Goal: Task Accomplishment & Management: Manage account settings

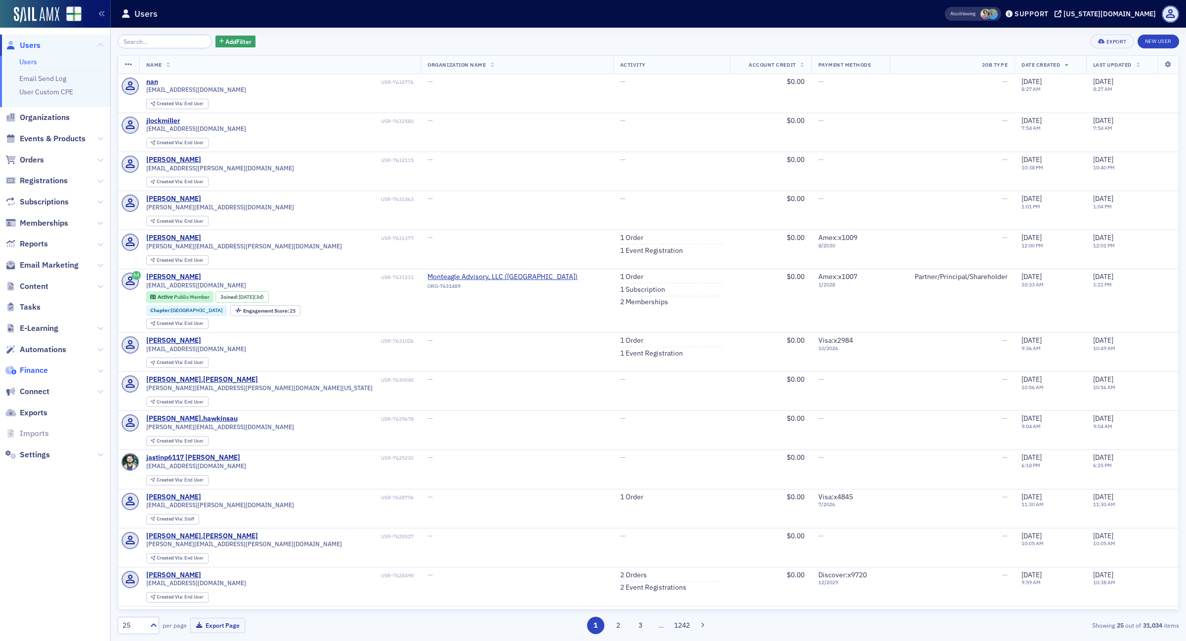
click at [23, 369] on span "Finance" at bounding box center [34, 370] width 28 height 11
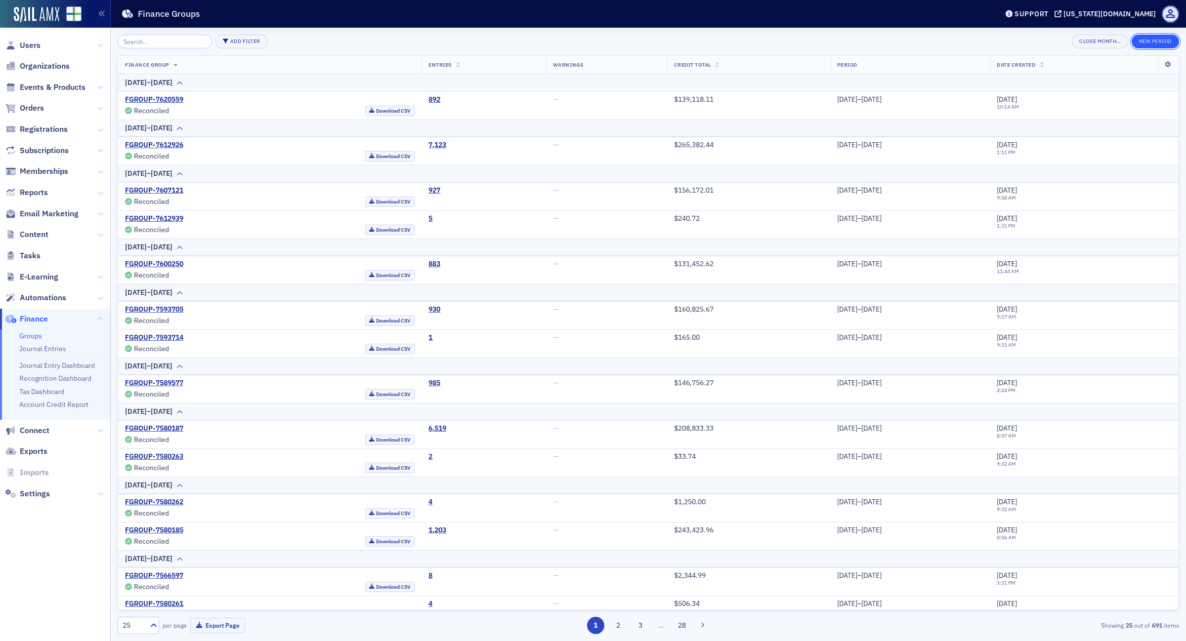
click at [1154, 40] on button "New Period" at bounding box center [1155, 42] width 47 height 14
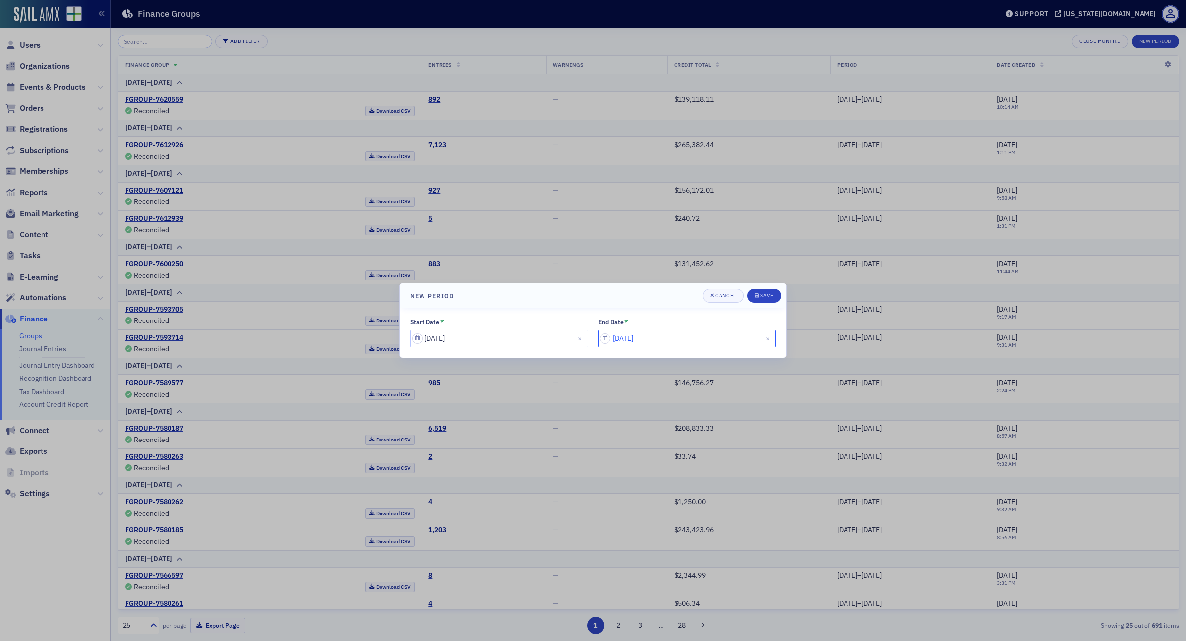
click at [668, 340] on input "[DATE]" at bounding box center [687, 338] width 178 height 17
select select "8"
select select "2025"
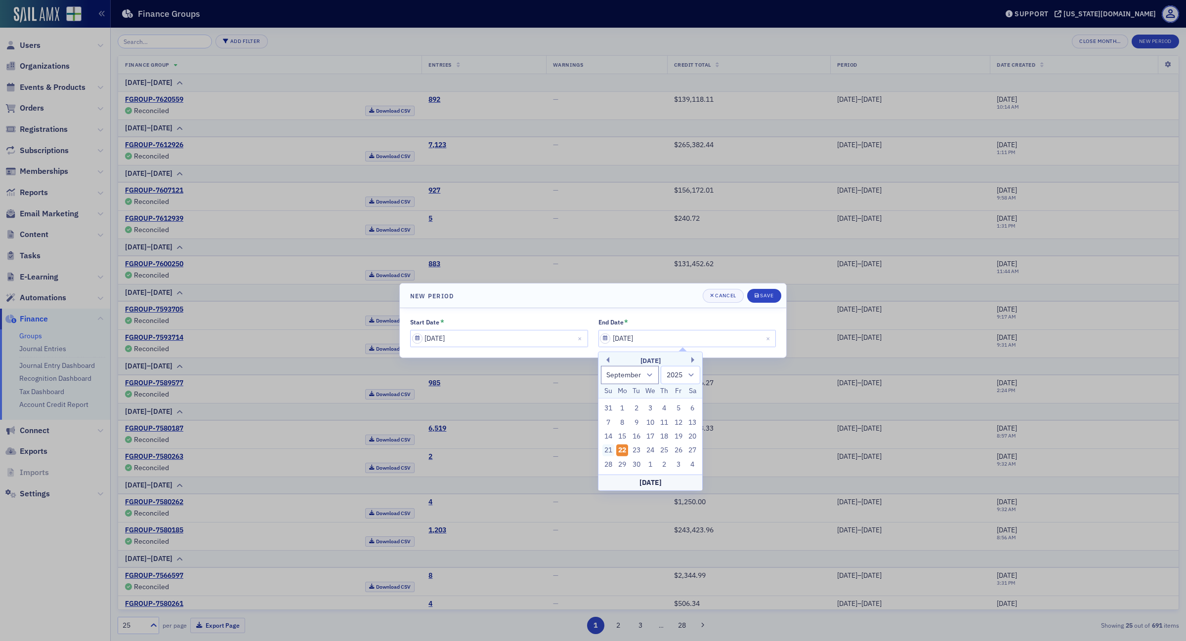
click at [609, 450] on div "21" at bounding box center [608, 451] width 12 height 12
type input "[DATE]"
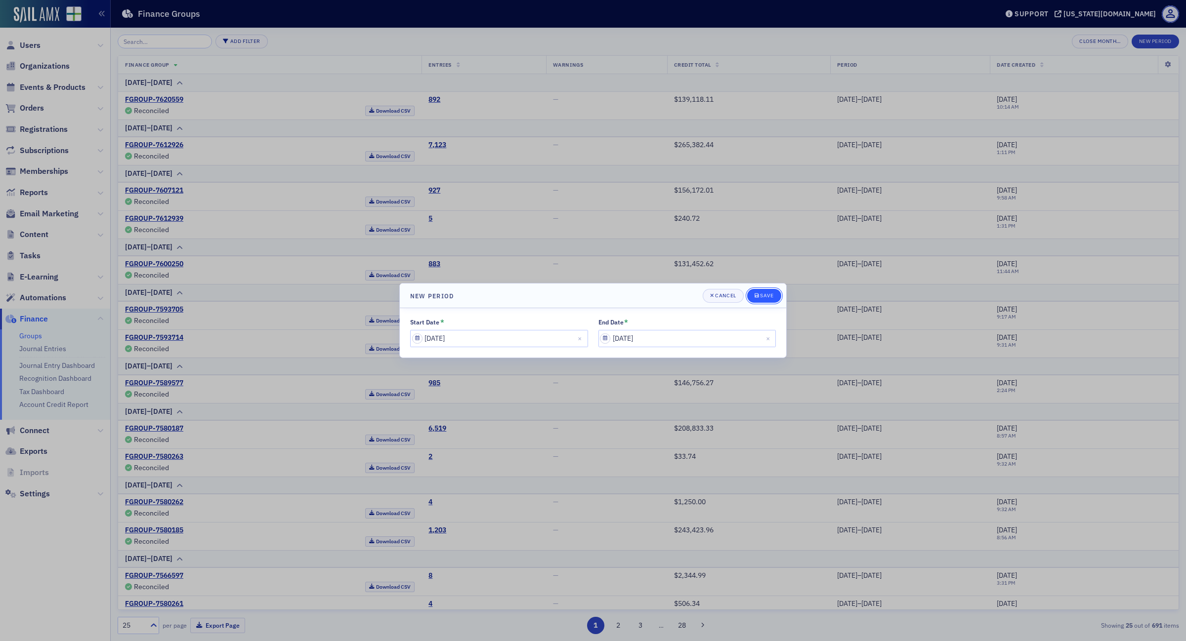
click at [774, 290] on button "Save" at bounding box center [764, 296] width 34 height 14
